Goal: Task Accomplishment & Management: Use online tool/utility

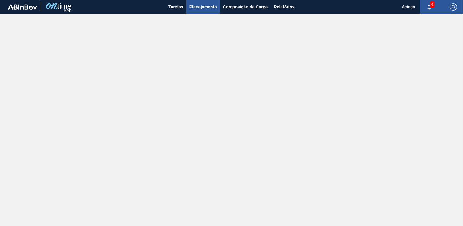
click at [203, 8] on span "Planejamento" at bounding box center [204, 6] width 28 height 7
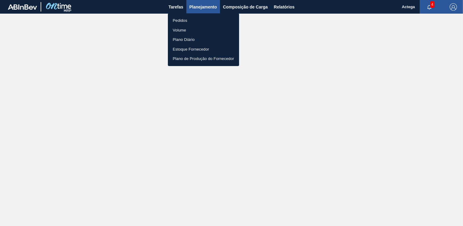
click at [203, 8] on div at bounding box center [231, 113] width 463 height 226
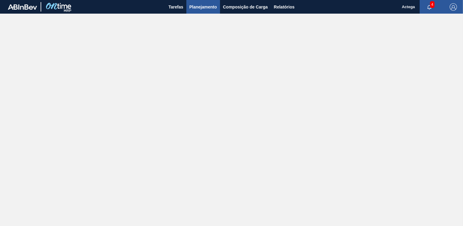
click at [196, 7] on span "Planejamento" at bounding box center [204, 6] width 28 height 7
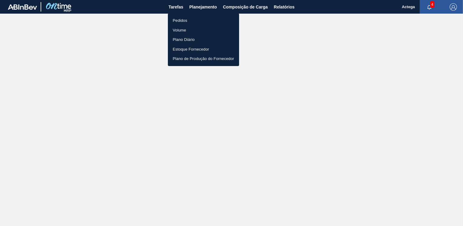
click at [186, 20] on li "Pedidos" at bounding box center [203, 21] width 71 height 10
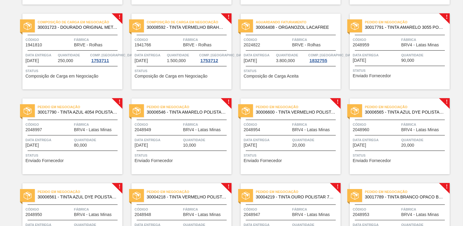
scroll to position [91, 0]
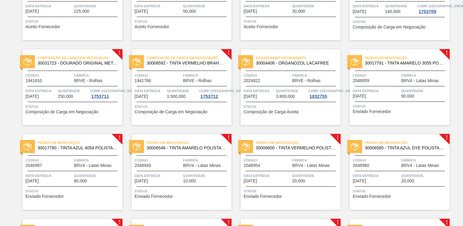
click at [397, 80] on div "Código 2048959" at bounding box center [376, 77] width 47 height 11
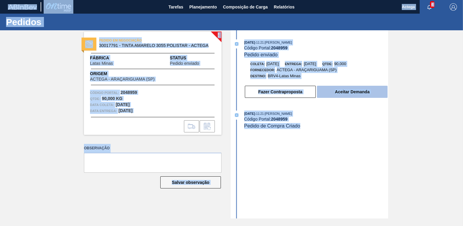
click at [353, 97] on button "Aceitar Demanda" at bounding box center [352, 92] width 71 height 12
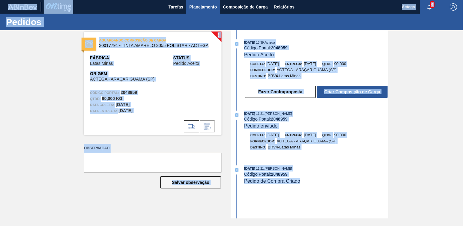
click at [192, 6] on span "Planejamento" at bounding box center [204, 6] width 28 height 7
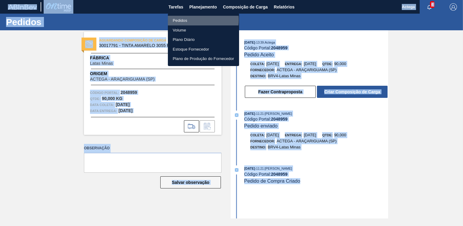
click at [190, 20] on li "Pedidos" at bounding box center [203, 21] width 71 height 10
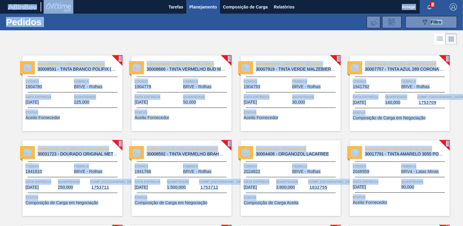
click at [347, 133] on div "! Aguardando Composição de Carga 30017791 - TINTA AMARELO 3055 POLISTAR - ACTEG…" at bounding box center [395, 173] width 109 height 85
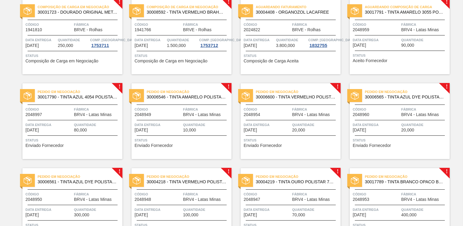
scroll to position [152, 0]
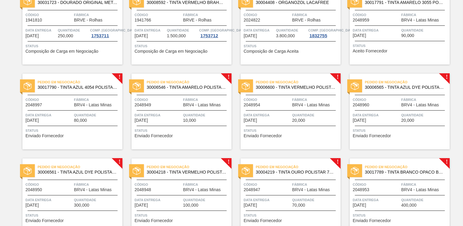
click at [68, 106] on div "Código 2048997" at bounding box center [48, 102] width 47 height 11
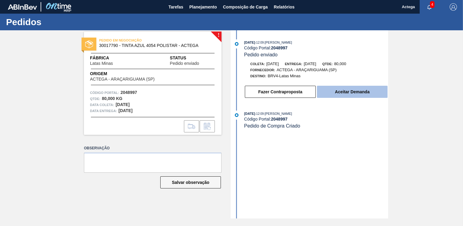
click at [340, 92] on button "Aceitar Demanda" at bounding box center [352, 92] width 71 height 12
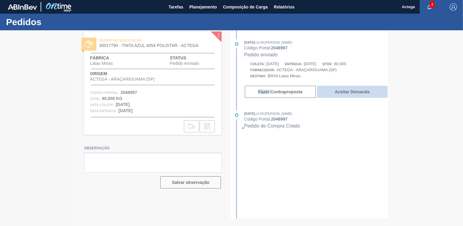
click at [340, 92] on div at bounding box center [231, 128] width 463 height 196
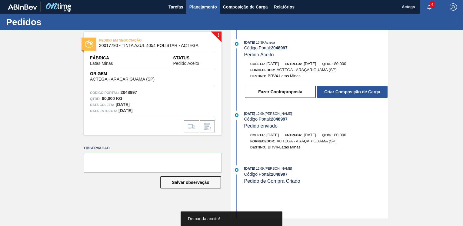
click at [206, 6] on span "Planejamento" at bounding box center [204, 6] width 28 height 7
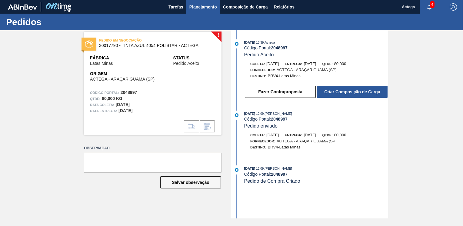
click at [202, 8] on span "Planejamento" at bounding box center [204, 6] width 28 height 7
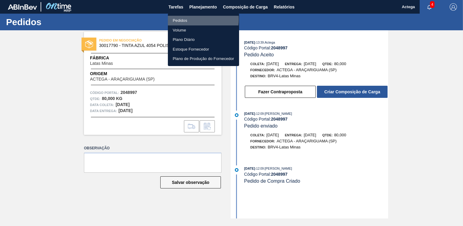
click at [187, 19] on li "Pedidos" at bounding box center [203, 21] width 71 height 10
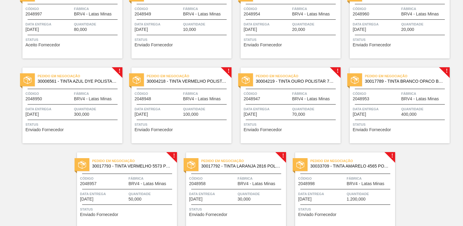
scroll to position [212, 0]
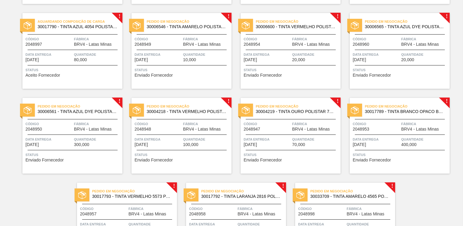
click at [187, 48] on div "Pedido em Negociação 30006546 - TINTA AMARELO POLISTAR AM4006; LATA Código 2048…" at bounding box center [182, 51] width 100 height 76
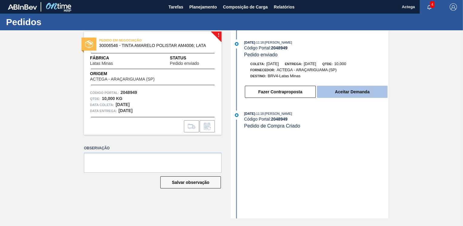
click at [347, 90] on button "Aceitar Demanda" at bounding box center [352, 92] width 71 height 12
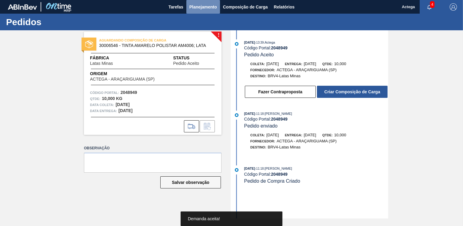
click at [203, 7] on span "Planejamento" at bounding box center [204, 6] width 28 height 7
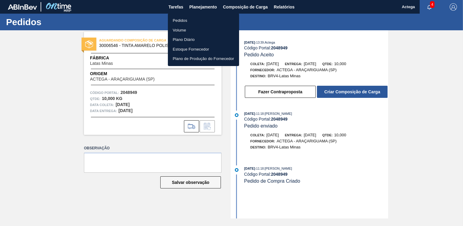
click at [183, 20] on li "Pedidos" at bounding box center [203, 21] width 71 height 10
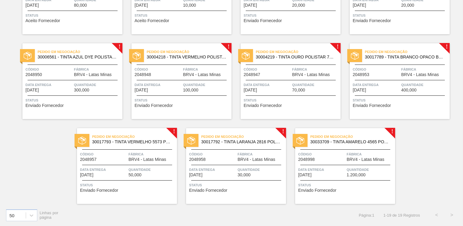
scroll to position [206, 0]
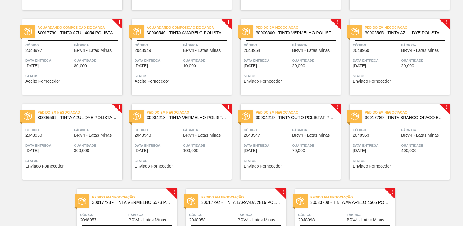
click at [287, 61] on span "Data Entrega" at bounding box center [267, 61] width 47 height 6
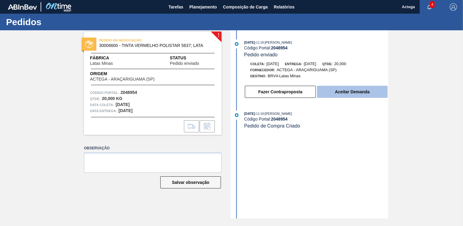
click at [343, 91] on button "Aceitar Demanda" at bounding box center [352, 92] width 71 height 12
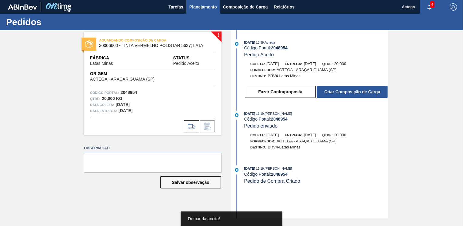
click at [196, 5] on span "Planejamento" at bounding box center [204, 6] width 28 height 7
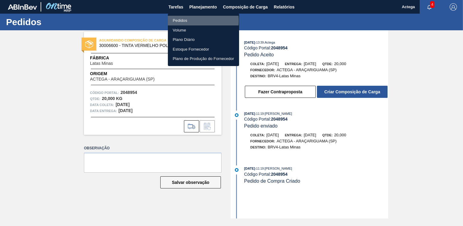
click at [189, 21] on li "Pedidos" at bounding box center [203, 21] width 71 height 10
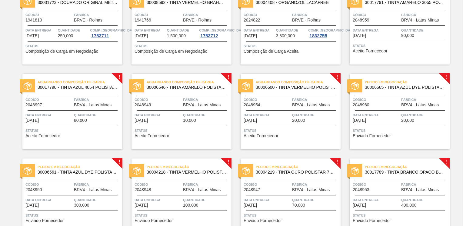
scroll to position [182, 0]
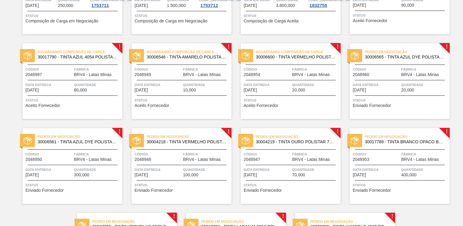
click at [396, 72] on span "Código" at bounding box center [376, 69] width 47 height 6
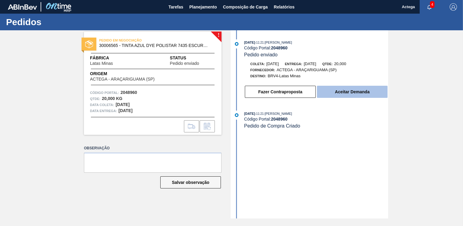
click at [351, 93] on button "Aceitar Demanda" at bounding box center [352, 92] width 71 height 12
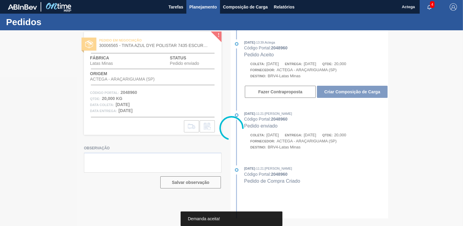
click at [203, 6] on span "Planejamento" at bounding box center [204, 6] width 28 height 7
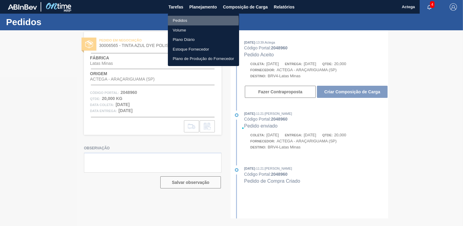
click at [186, 21] on li "Pedidos" at bounding box center [203, 21] width 71 height 10
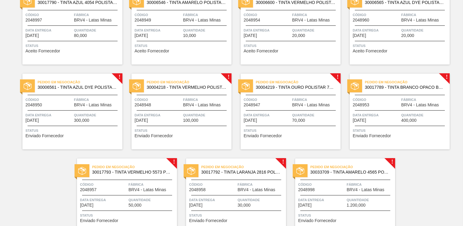
scroll to position [267, 0]
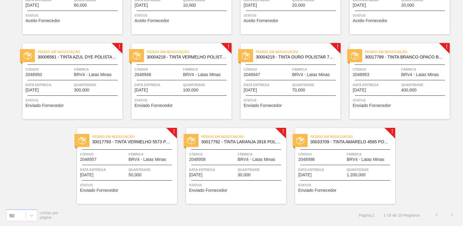
click at [95, 83] on span "Quantidade" at bounding box center [97, 85] width 47 height 6
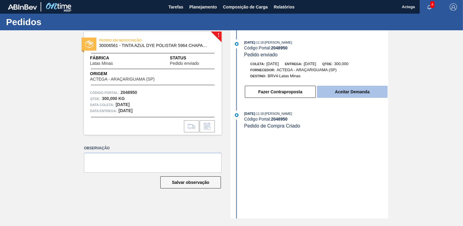
click at [348, 91] on button "Aceitar Demanda" at bounding box center [352, 92] width 71 height 12
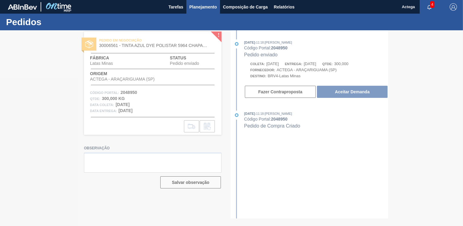
click at [204, 5] on span "Planejamento" at bounding box center [204, 6] width 28 height 7
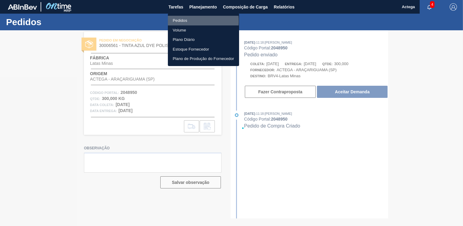
click at [179, 21] on li "Pedidos" at bounding box center [203, 21] width 71 height 10
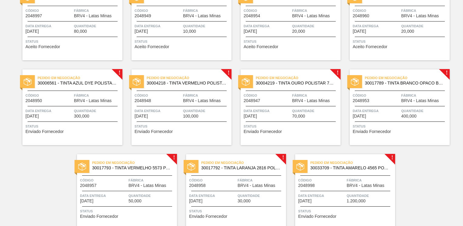
scroll to position [206, 0]
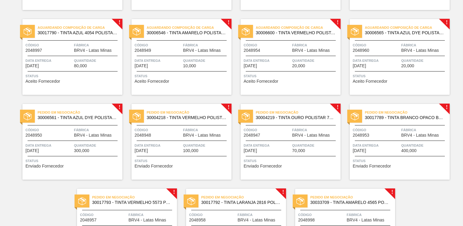
click at [77, 116] on span "30006561 - TINTA AZUL DYE POLISTAR 5964 CHAPADO LAT" at bounding box center [78, 118] width 80 height 5
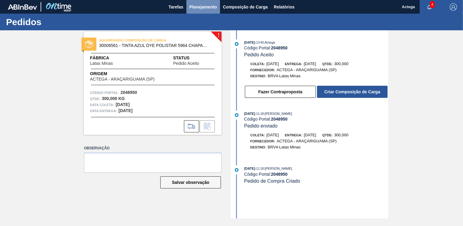
click at [201, 6] on span "Planejamento" at bounding box center [204, 6] width 28 height 7
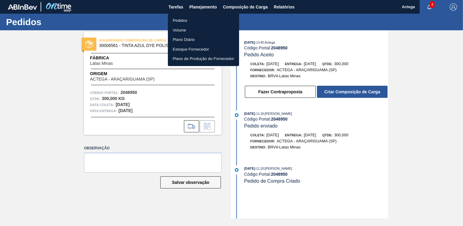
click at [183, 21] on li "Pedidos" at bounding box center [203, 21] width 71 height 10
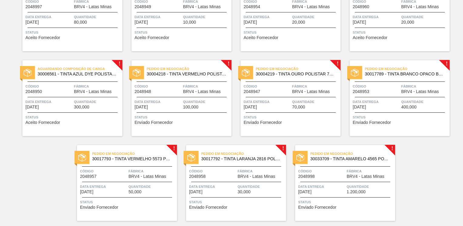
scroll to position [267, 0]
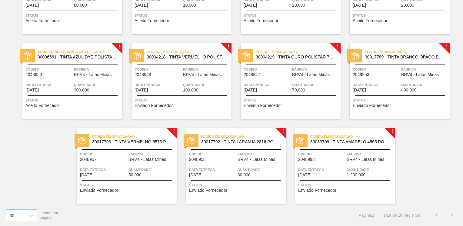
click at [165, 62] on div "Pedido em Negociação 30004218 - TINTA VERMELHO POLISTAR 7106; LATA Código 20489…" at bounding box center [182, 81] width 100 height 76
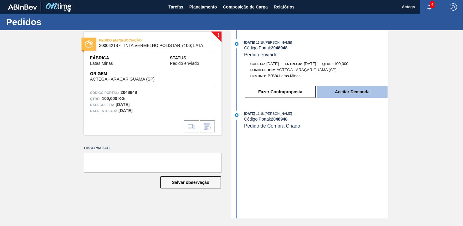
click at [351, 92] on button "Aceitar Demanda" at bounding box center [352, 92] width 71 height 12
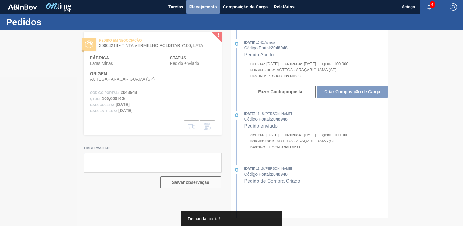
click at [195, 6] on span "Planejamento" at bounding box center [204, 6] width 28 height 7
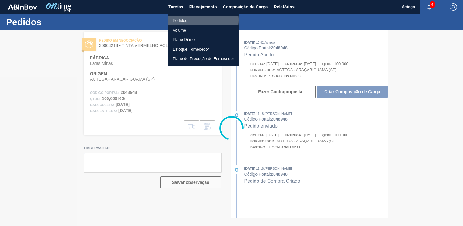
click at [182, 20] on li "Pedidos" at bounding box center [203, 21] width 71 height 10
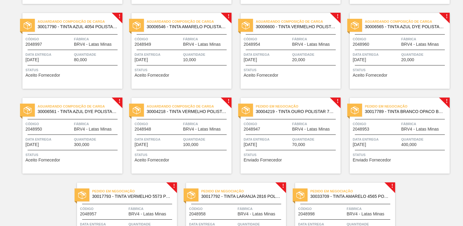
scroll to position [267, 0]
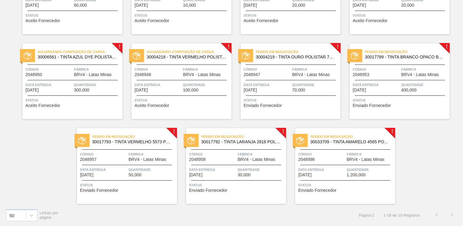
click at [290, 75] on div "Código 2048947" at bounding box center [267, 71] width 47 height 11
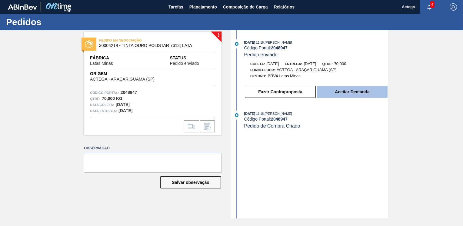
click at [348, 92] on button "Aceitar Demanda" at bounding box center [352, 92] width 71 height 12
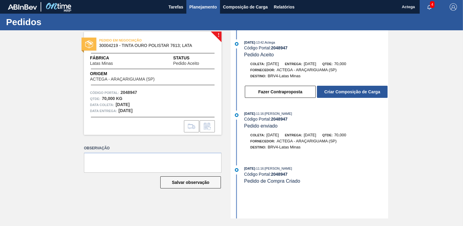
click at [207, 7] on span "Planejamento" at bounding box center [204, 6] width 28 height 7
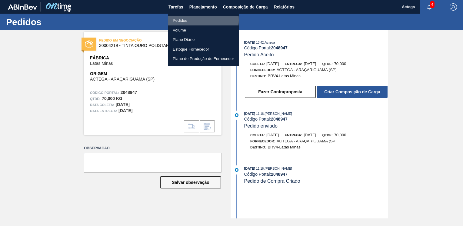
click at [184, 20] on li "Pedidos" at bounding box center [203, 21] width 71 height 10
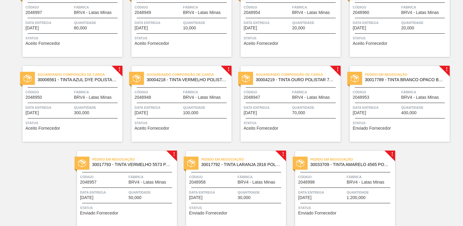
scroll to position [267, 0]
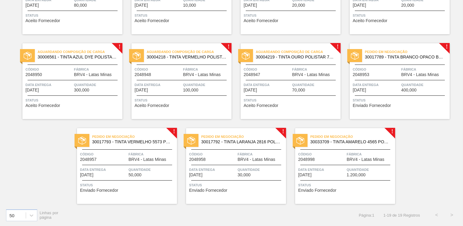
click at [398, 72] on div "Código 2048953" at bounding box center [376, 71] width 47 height 11
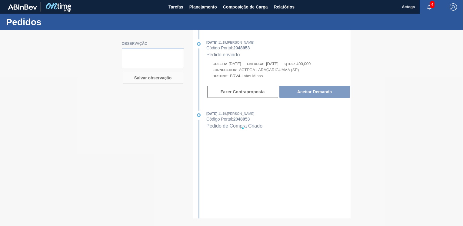
click at [328, 93] on div at bounding box center [231, 128] width 463 height 196
click at [330, 94] on div at bounding box center [231, 128] width 463 height 196
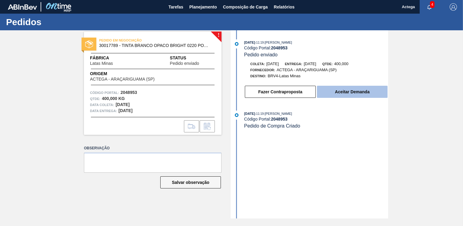
click at [353, 95] on button "Aceitar Demanda" at bounding box center [352, 92] width 71 height 12
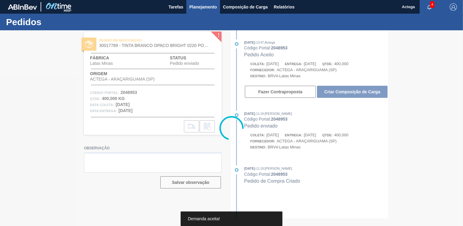
click at [206, 7] on span "Planejamento" at bounding box center [204, 6] width 28 height 7
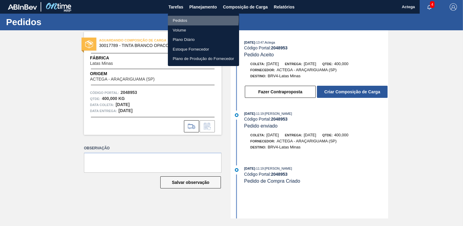
click at [185, 19] on li "Pedidos" at bounding box center [203, 21] width 71 height 10
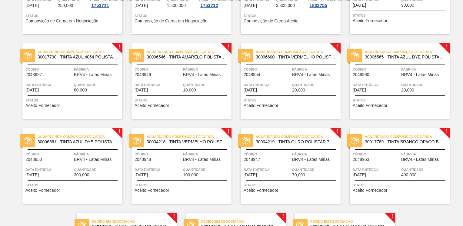
scroll to position [267, 0]
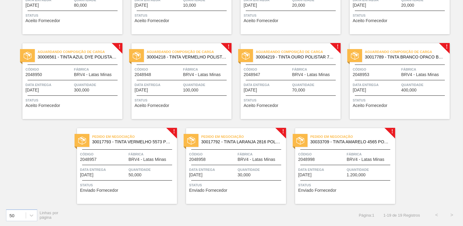
click at [119, 169] on span "Data Entrega" at bounding box center [103, 170] width 47 height 6
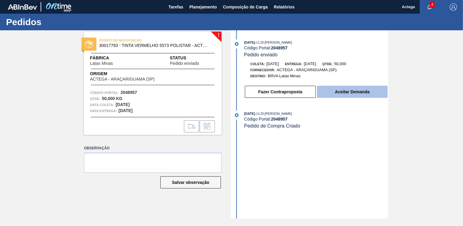
click at [352, 94] on button "Aceitar Demanda" at bounding box center [352, 92] width 71 height 12
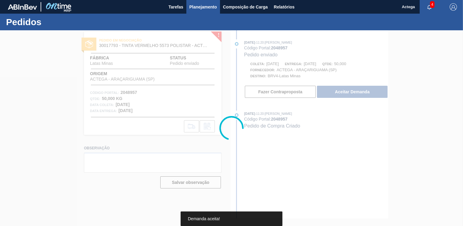
click at [197, 6] on span "Planejamento" at bounding box center [204, 6] width 28 height 7
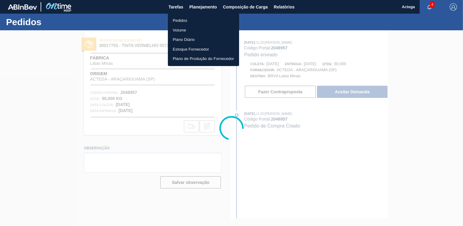
drag, startPoint x: 197, startPoint y: 6, endPoint x: 190, endPoint y: 13, distance: 9.4
click at [197, 8] on div at bounding box center [231, 113] width 463 height 226
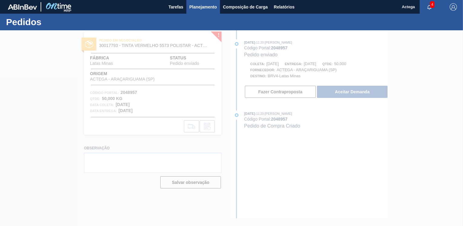
click at [200, 12] on button "Planejamento" at bounding box center [203, 7] width 34 height 14
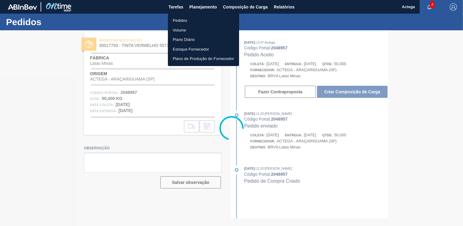
click at [187, 18] on li "Pedidos" at bounding box center [203, 21] width 71 height 10
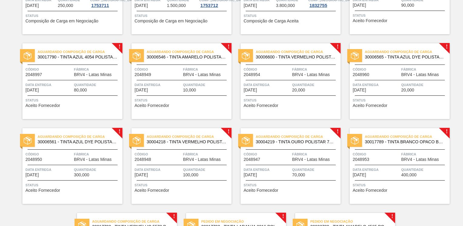
scroll to position [267, 0]
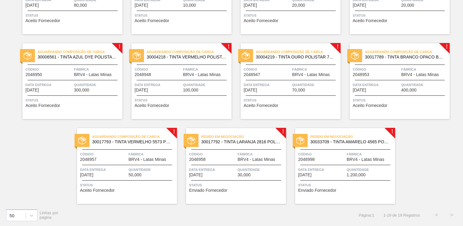
click at [240, 159] on span "BRV4 - Latas Minas" at bounding box center [257, 159] width 38 height 5
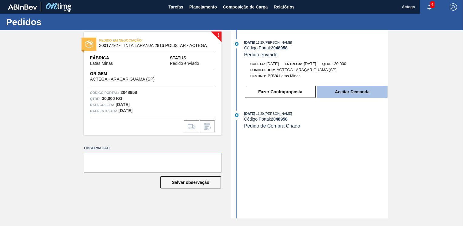
click at [355, 92] on button "Aceitar Demanda" at bounding box center [352, 92] width 71 height 12
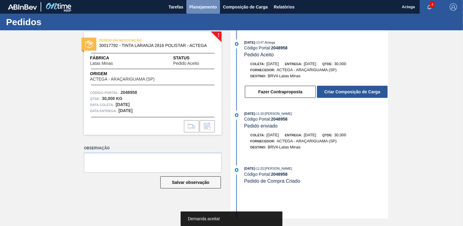
click at [206, 2] on button "Planejamento" at bounding box center [203, 7] width 34 height 14
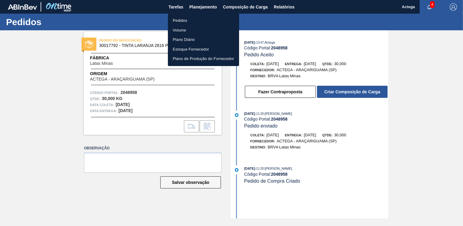
click at [183, 18] on li "Pedidos" at bounding box center [203, 21] width 71 height 10
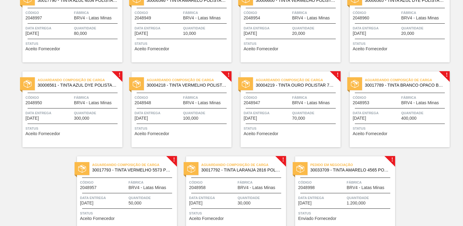
scroll to position [267, 0]
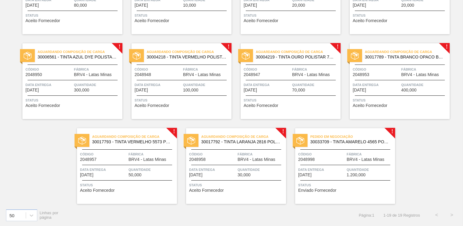
click at [356, 162] on div "Pedido em Negociação 30033709 - TINTA AMARELO 4565 POLISTAR Código 2048998 Fábr…" at bounding box center [345, 166] width 100 height 76
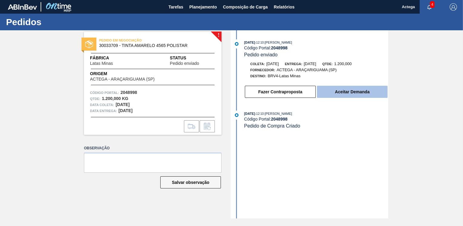
click at [348, 93] on button "Aceitar Demanda" at bounding box center [352, 92] width 71 height 12
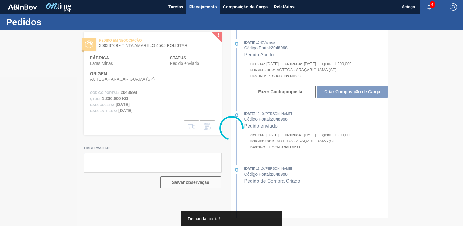
click at [199, 7] on span "Planejamento" at bounding box center [204, 6] width 28 height 7
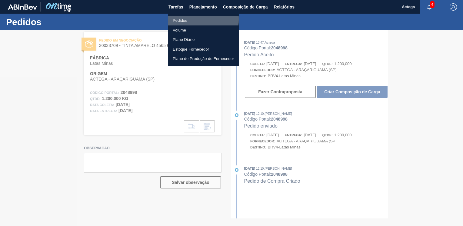
click at [183, 19] on li "Pedidos" at bounding box center [203, 21] width 71 height 10
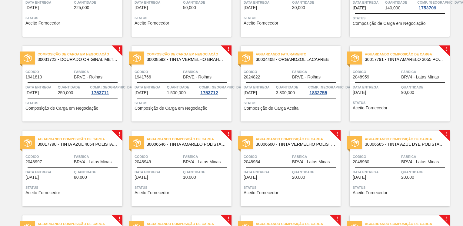
scroll to position [91, 0]
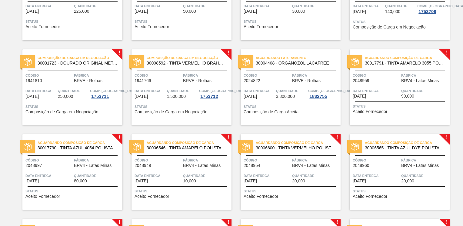
click at [391, 88] on span "Data Entrega" at bounding box center [376, 91] width 47 height 6
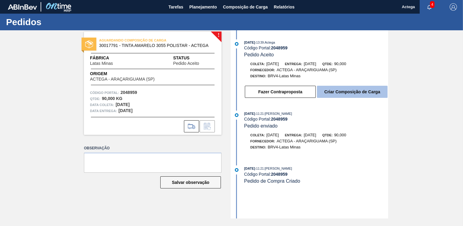
click at [356, 94] on button "Criar Composição de Carga" at bounding box center [352, 92] width 71 height 12
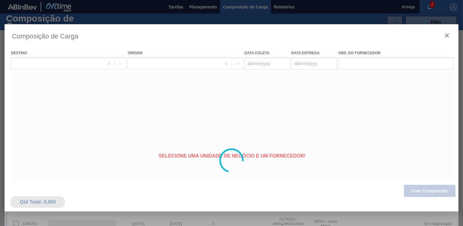
type coleta "11/10/2025"
type Entrega "[DATE]"
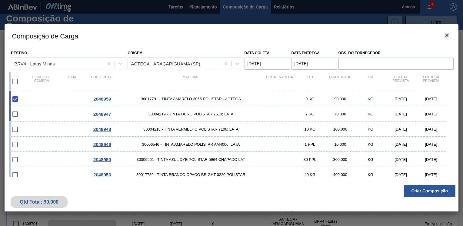
click at [37, 114] on div "2048947 30004219 - TINTA OURO POLISTAR 7613; LATA 7 KG 70,000 KG 12/10/2025 13/…" at bounding box center [227, 113] width 437 height 15
checkbox input "true"
click at [34, 127] on div "2048948 30004218 - TINTA VERMELHO POLISTAR 7106; LATA 10 KG 100,000 KG 12/10/20…" at bounding box center [227, 129] width 437 height 15
checkbox input "true"
click at [30, 145] on div "2048949 30006546 - TINTA AMARELO POLISTAR AM4006; LATA 1 PPL 10,000 KG 12/10/20…" at bounding box center [227, 144] width 437 height 15
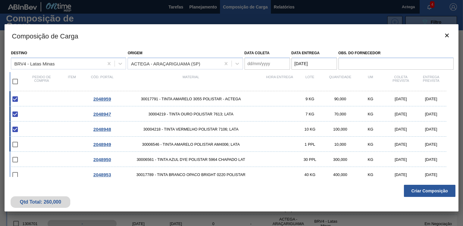
checkbox input "true"
click at [29, 155] on div "2048950 30006561 - TINTA AZUL DYE POLISTAR 5964 CHAPADO LAT 30 PPL 300,000 KG 1…" at bounding box center [227, 159] width 437 height 15
checkbox input "true"
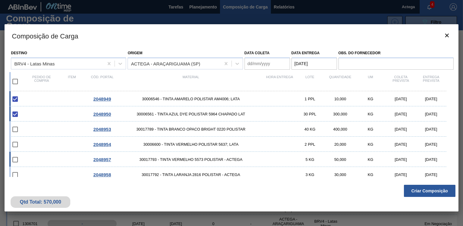
scroll to position [61, 0]
click at [31, 113] on div "2048953 30017789 - TINTA BRANCO OPACO BRIGHT 0220 POLISTAR 40 KG 400,000 KG 12/…" at bounding box center [227, 113] width 437 height 15
checkbox input "true"
click at [27, 126] on div "2048954 30006600 - TINTA VERMELHO POLISTAR 5637; LATA 2 PPL 20,000 KG 12/10/202…" at bounding box center [227, 129] width 437 height 15
checkbox input "true"
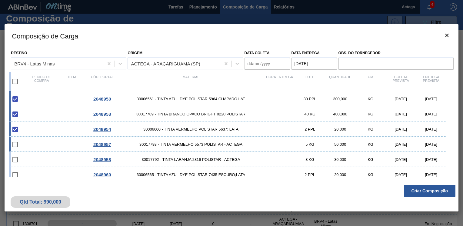
click at [25, 142] on div at bounding box center [19, 144] width 14 height 13
checkbox input "true"
click at [27, 162] on div "2048958 30017792 - TINTA LARANJA 2816 POLISTAR - ACTEGA 3 KG 30,000 KG 12/10/20…" at bounding box center [227, 159] width 437 height 15
checkbox input "true"
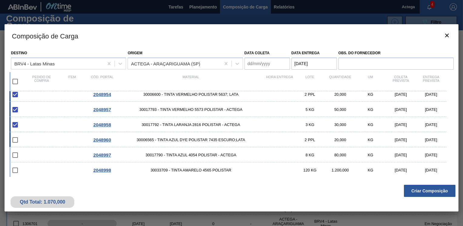
scroll to position [96, 0]
click at [29, 144] on div "2048960 30006565 - TINTA AZUL DYE POLISTAR 7435 ESCURO;LATA 2 PPL 20,000 KG 12/…" at bounding box center [227, 139] width 437 height 15
checkbox input "true"
click at [27, 156] on div "2048997 30017790 - TINTA AZUL 4054 POLISTAR - ACTEGA 8 KG 80,000 KG 11/10/2025 …" at bounding box center [227, 154] width 437 height 15
checkbox input "true"
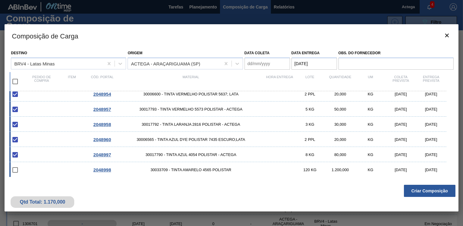
click at [26, 164] on div at bounding box center [19, 170] width 14 height 13
checkbox input "true"
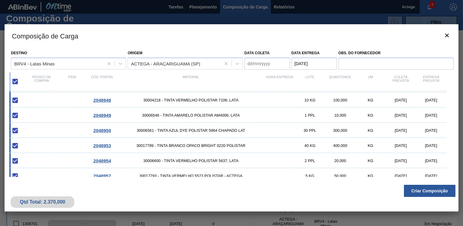
scroll to position [0, 0]
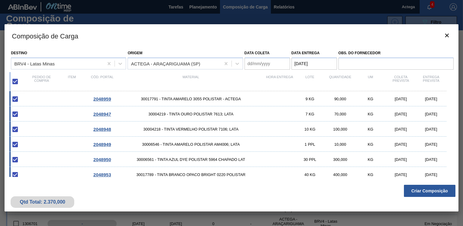
click at [253, 64] on coleta "Data coleta" at bounding box center [267, 64] width 45 height 12
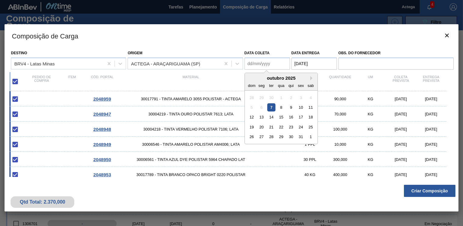
click at [250, 63] on coleta "Data coleta" at bounding box center [267, 64] width 45 height 12
click at [263, 116] on div "13" at bounding box center [261, 117] width 8 height 8
type coleta "[DATE]"
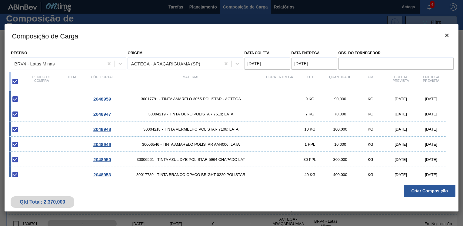
click at [297, 62] on Entrega "[DATE]" at bounding box center [314, 64] width 45 height 12
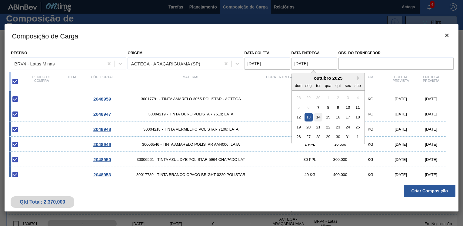
click at [320, 118] on div "14" at bounding box center [318, 117] width 8 height 8
type Entrega "[DATE]"
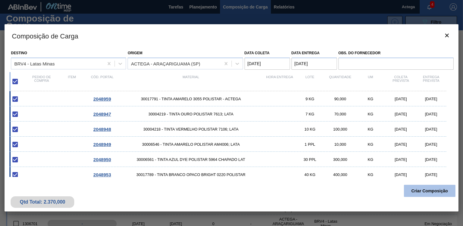
click at [422, 191] on button "Criar Composição" at bounding box center [430, 191] width 52 height 12
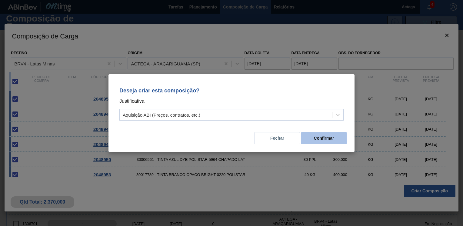
click at [323, 139] on button "Confirmar" at bounding box center [323, 138] width 45 height 12
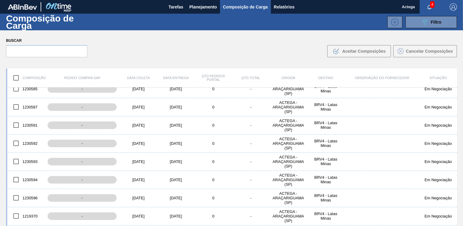
scroll to position [273, 0]
